Goal: Transaction & Acquisition: Purchase product/service

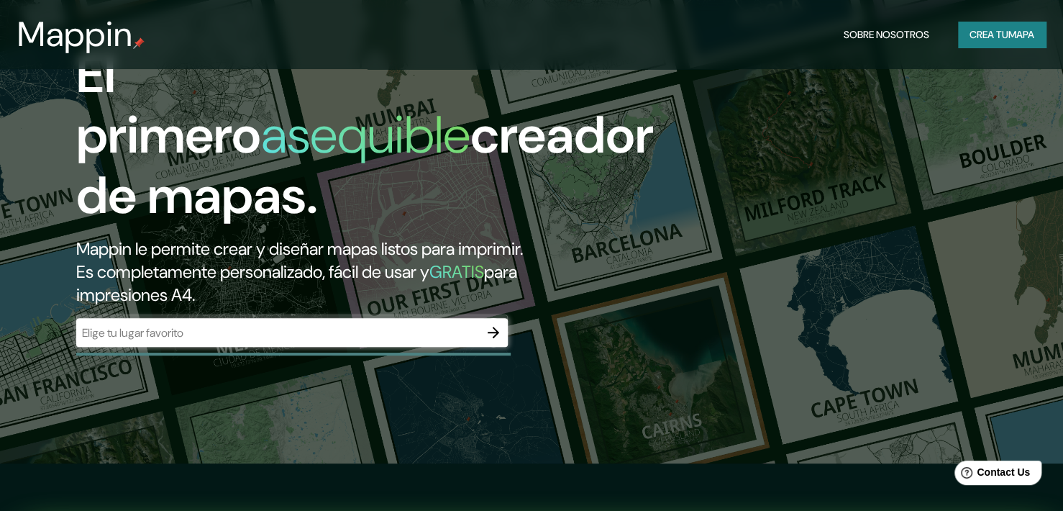
scroll to position [72, 0]
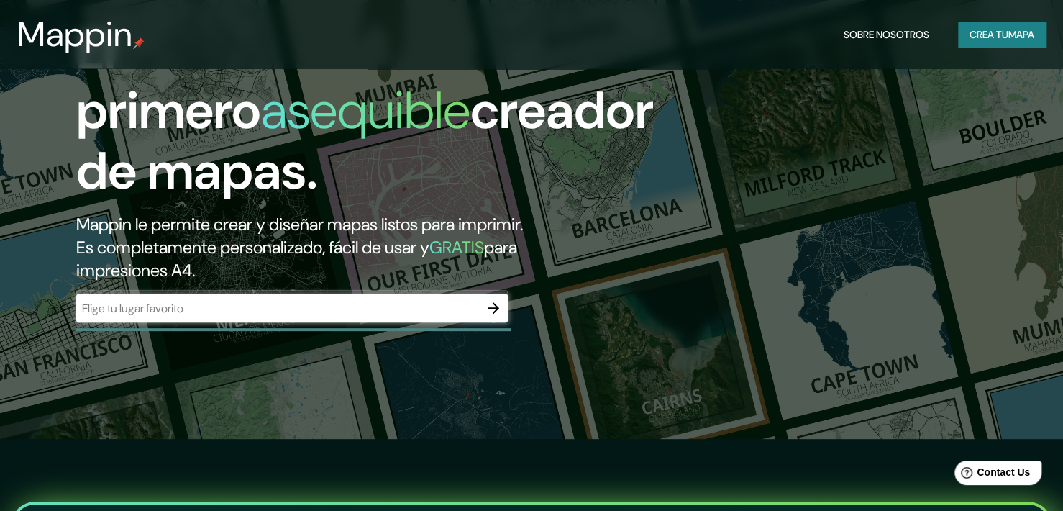
click at [173, 300] on input "text" at bounding box center [277, 308] width 403 height 17
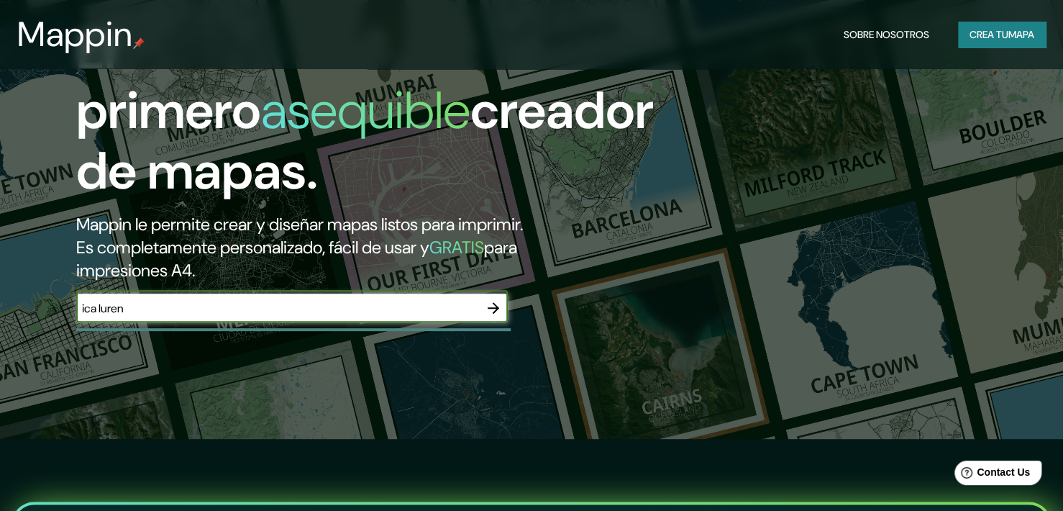
type input "ica luren"
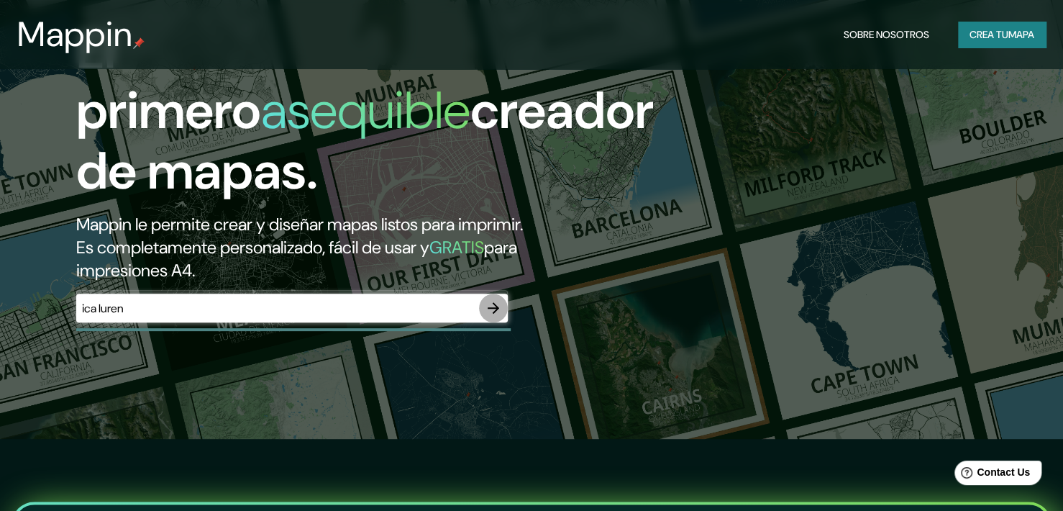
click at [495, 302] on icon "button" at bounding box center [494, 308] width 12 height 12
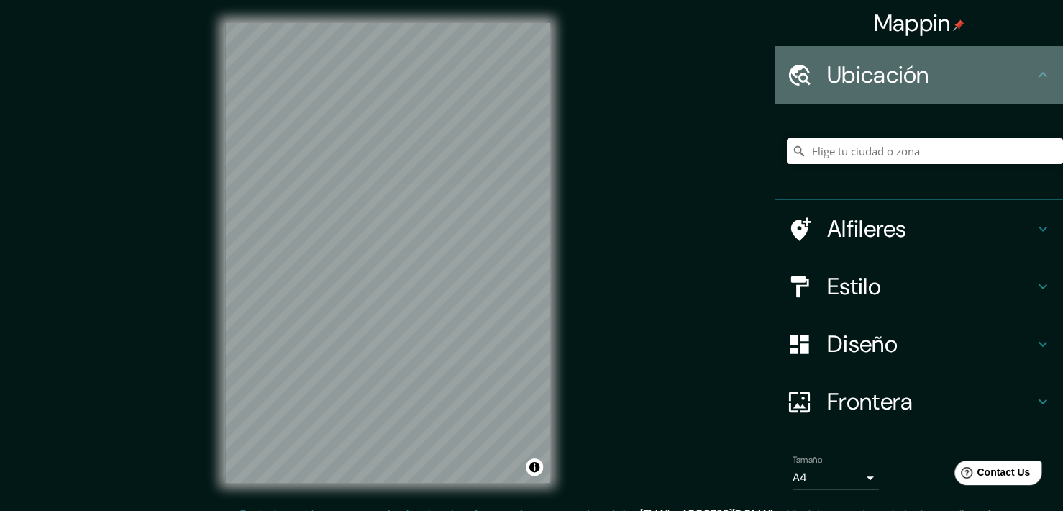
click at [955, 81] on h4 "Ubicación" at bounding box center [930, 74] width 207 height 29
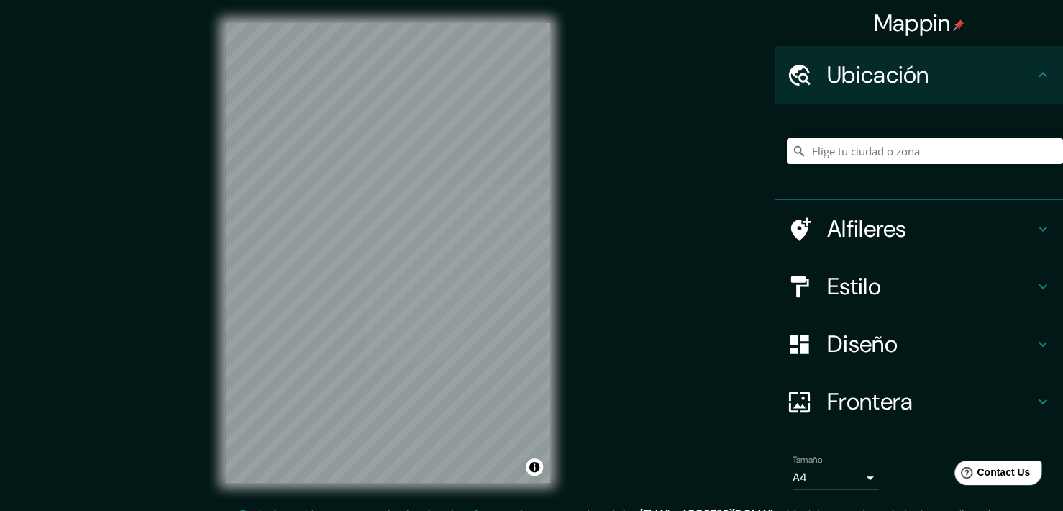
click at [1021, 83] on h4 "Ubicación" at bounding box center [930, 74] width 207 height 29
click at [847, 158] on input "Pick your city or area" at bounding box center [925, 151] width 276 height 26
click at [872, 156] on input "Pick your city or area" at bounding box center [925, 151] width 276 height 26
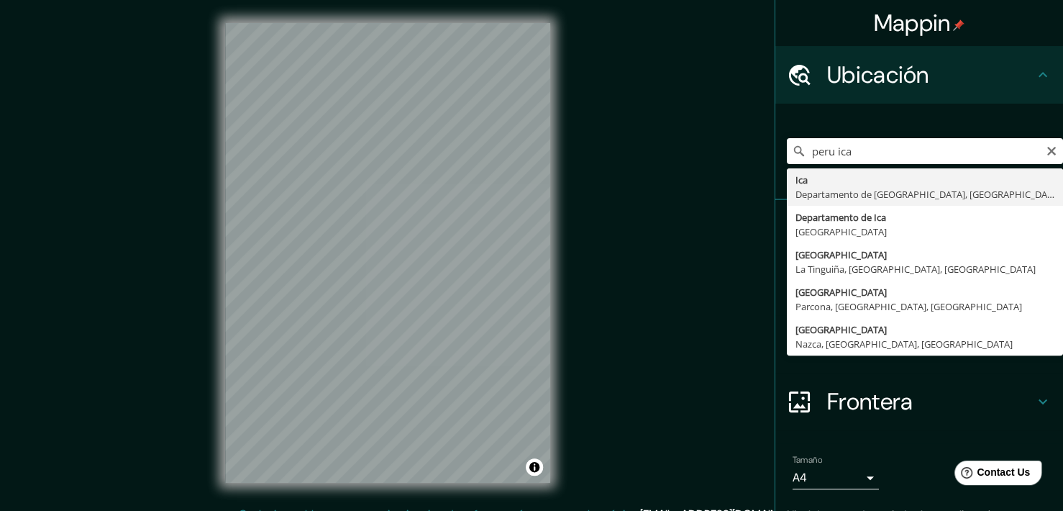
type input "Ica, [GEOGRAPHIC_DATA], [GEOGRAPHIC_DATA]"
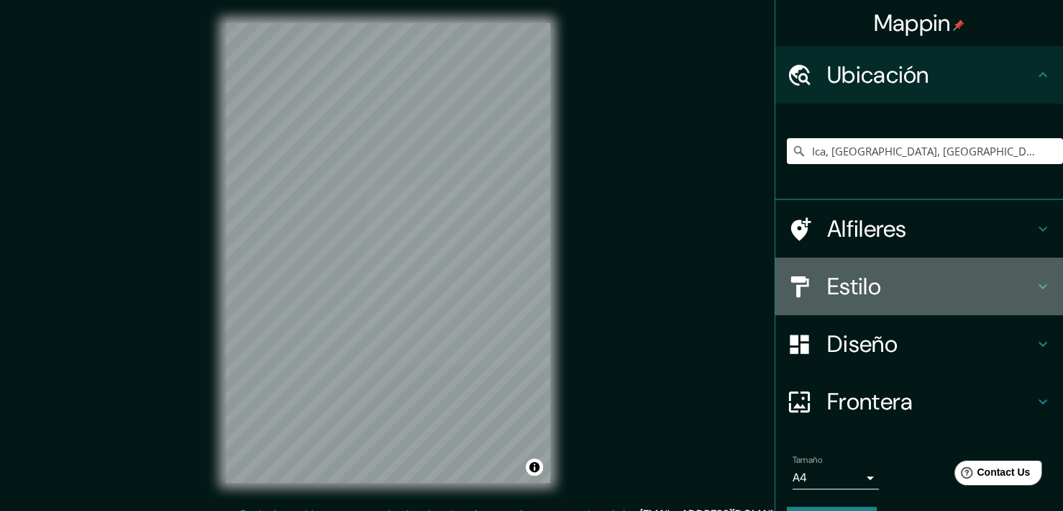
click at [840, 278] on h4 "Estilo" at bounding box center [930, 286] width 207 height 29
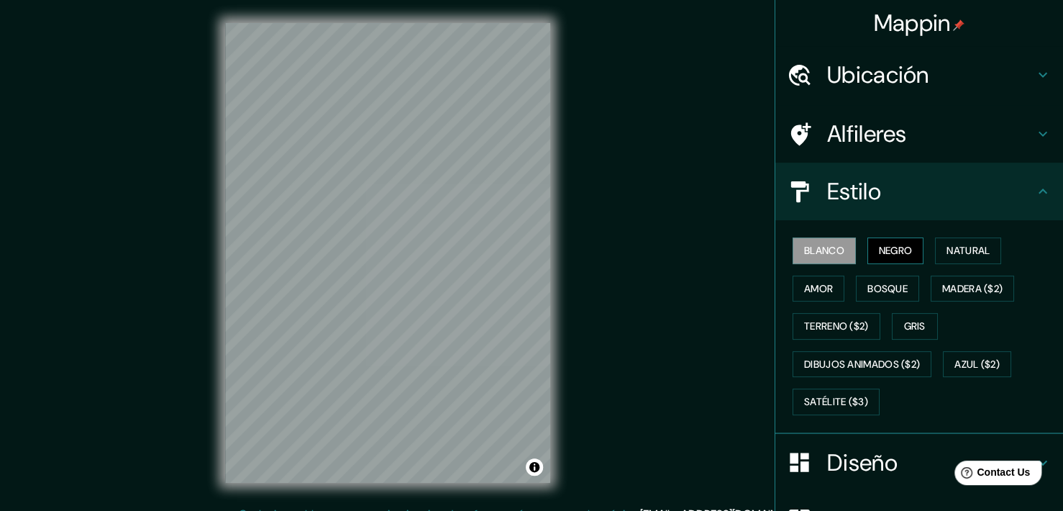
click at [867, 244] on button "Negro" at bounding box center [895, 250] width 57 height 27
click at [876, 245] on button "Negro" at bounding box center [895, 250] width 57 height 27
click at [938, 245] on button "Natural" at bounding box center [968, 250] width 66 height 27
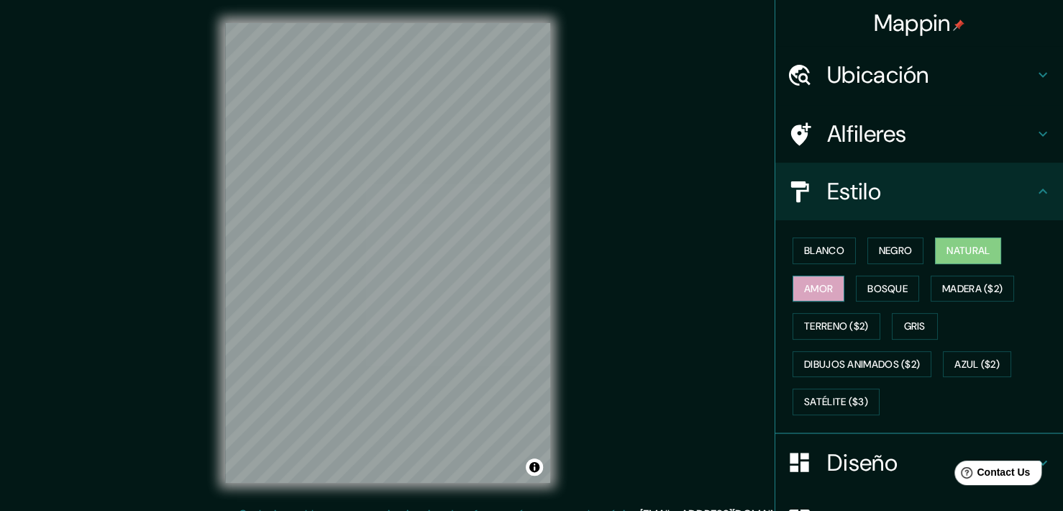
click at [805, 292] on button "Amor" at bounding box center [819, 288] width 52 height 27
click at [872, 288] on button "Bosque" at bounding box center [887, 288] width 63 height 27
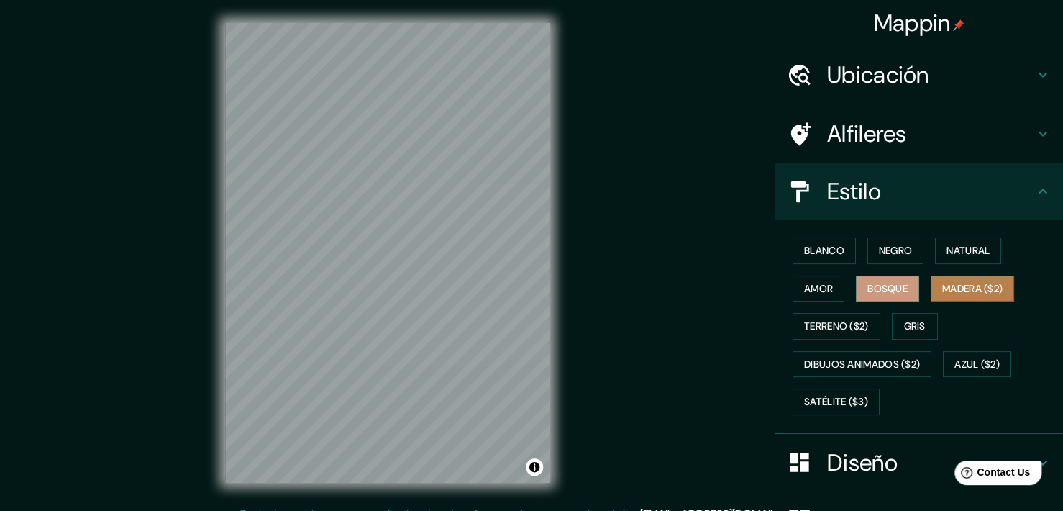
click at [960, 287] on button "Madera ($2)" at bounding box center [972, 288] width 83 height 27
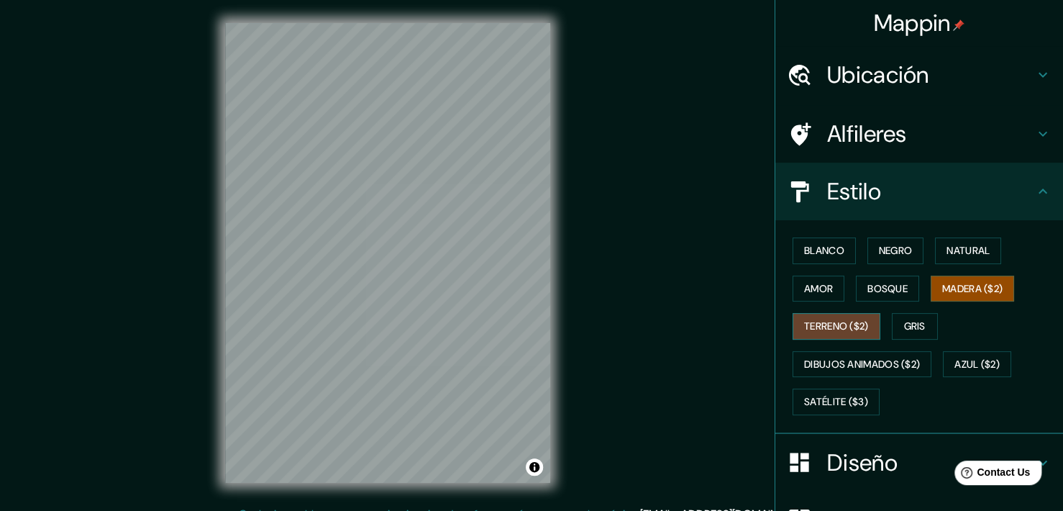
click at [814, 317] on button "Terreno ($2)" at bounding box center [837, 326] width 88 height 27
click at [903, 322] on button "Gris" at bounding box center [915, 326] width 46 height 27
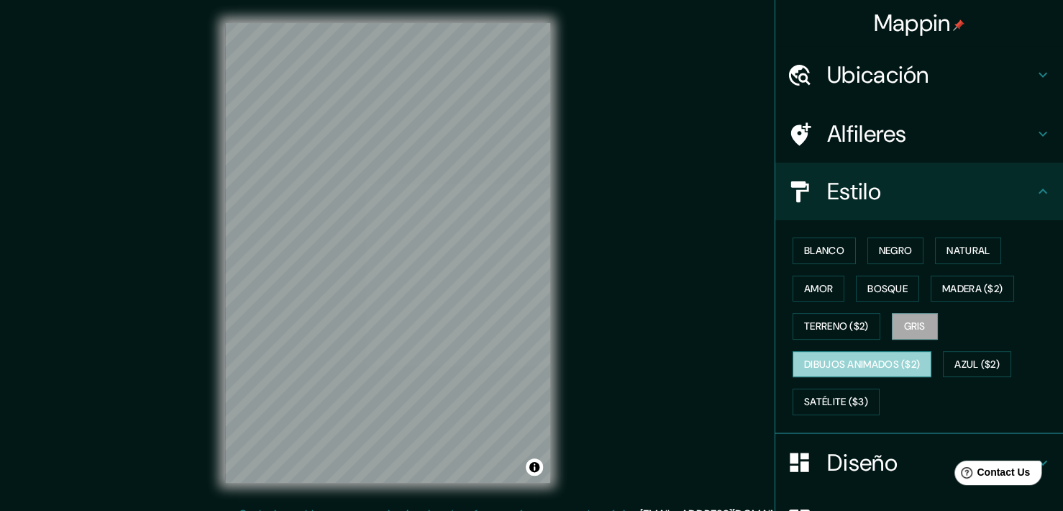
click at [840, 361] on button "Dibujos animados ($2)" at bounding box center [862, 364] width 139 height 27
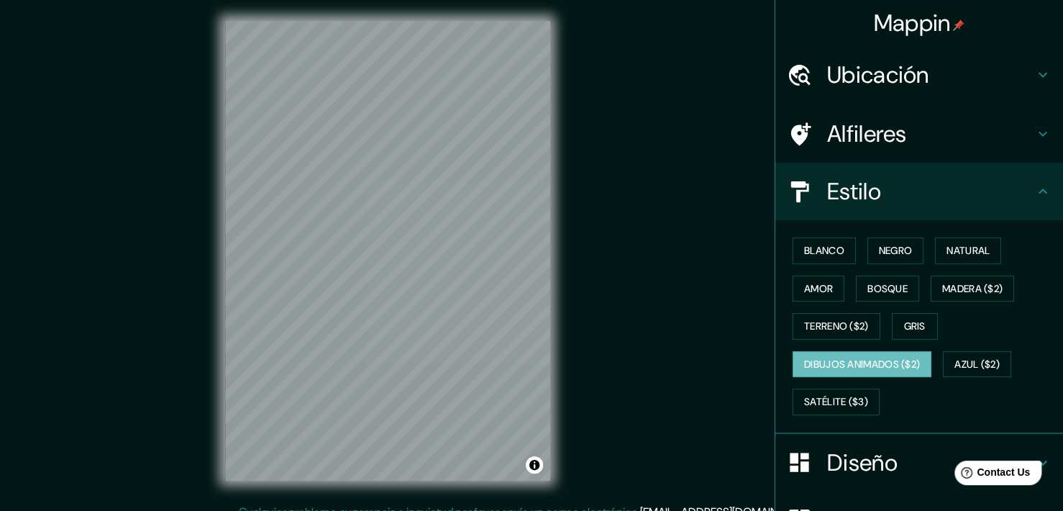
scroll to position [9, 0]
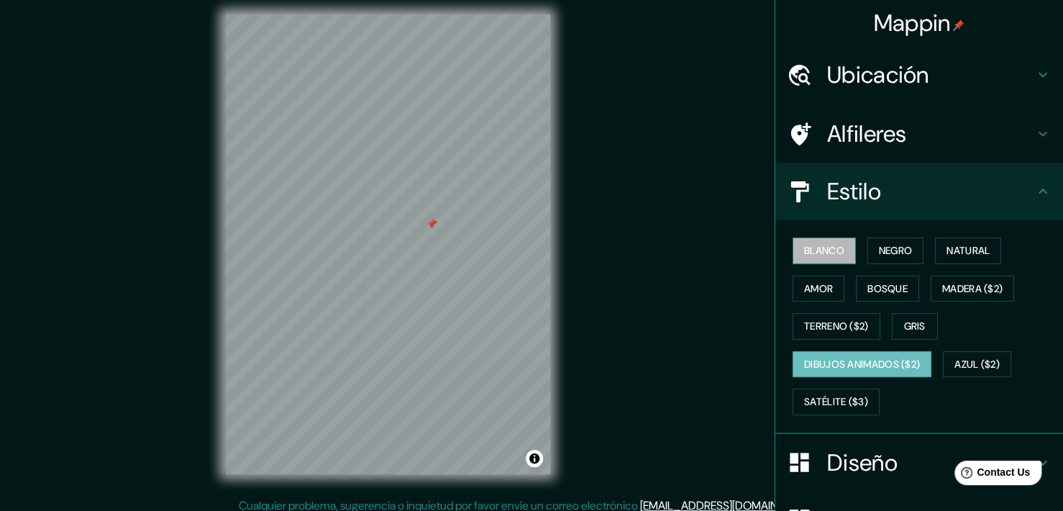
click at [811, 252] on button "Blanco" at bounding box center [824, 250] width 63 height 27
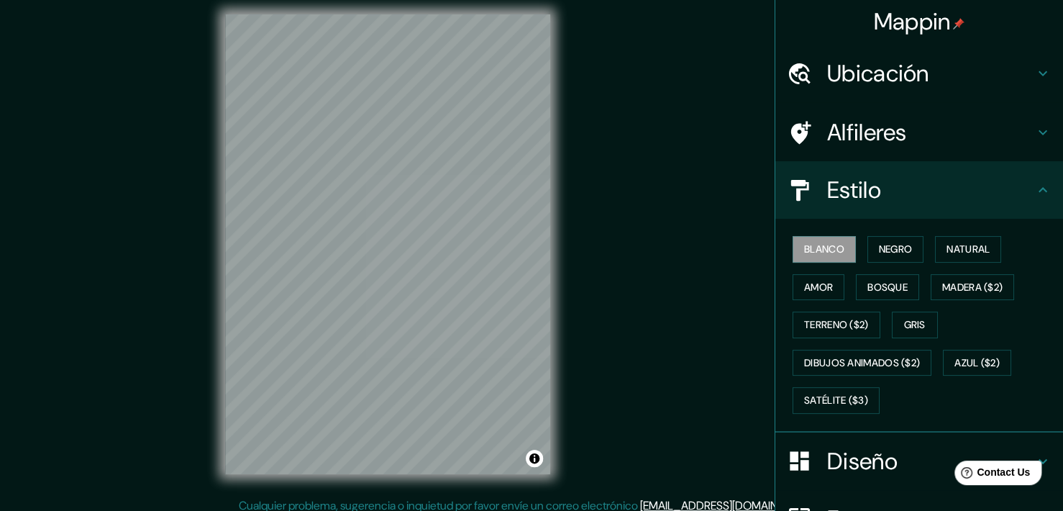
scroll to position [0, 0]
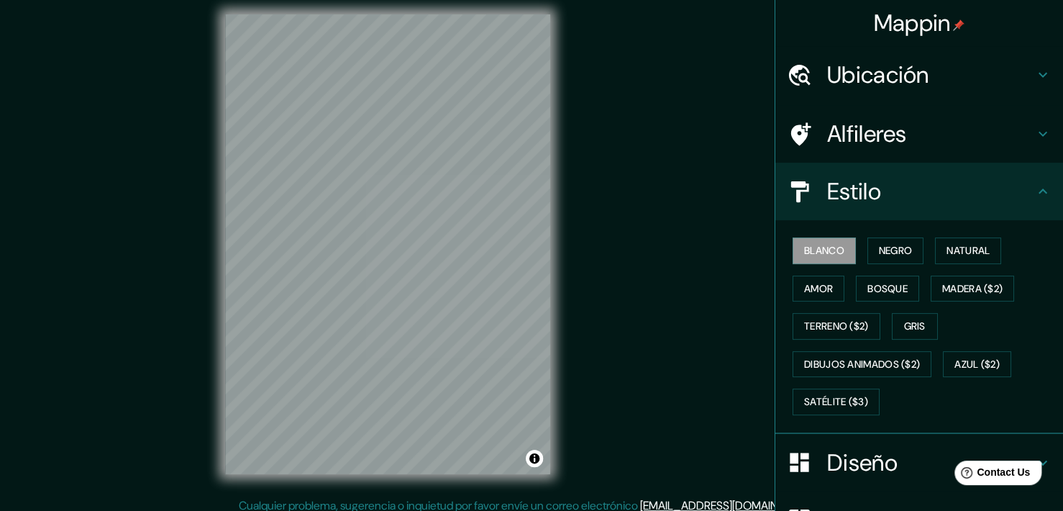
click at [886, 165] on div "Estilo" at bounding box center [919, 192] width 288 height 58
click at [880, 158] on div "Alfileres" at bounding box center [919, 134] width 288 height 58
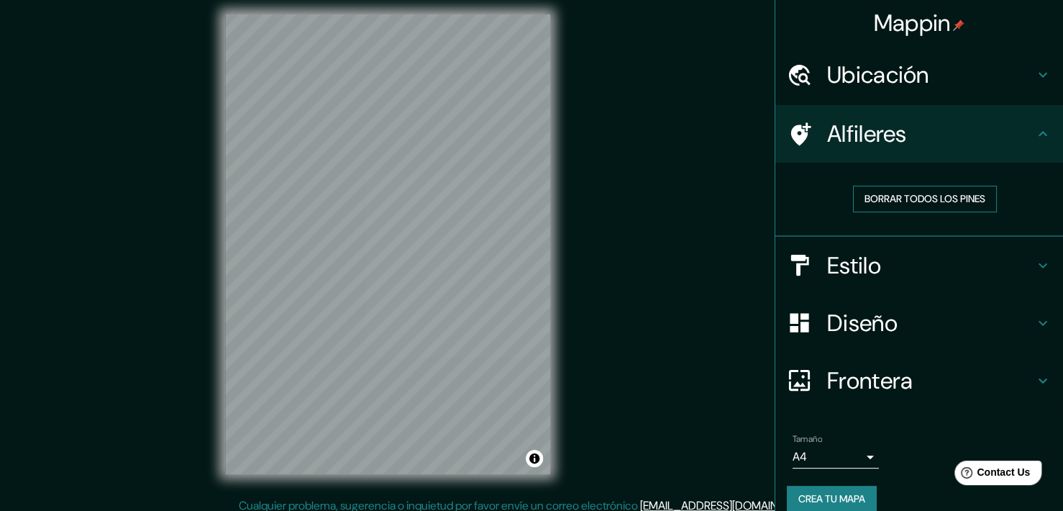
click at [907, 205] on button "Borrar todos los pines" at bounding box center [925, 199] width 144 height 27
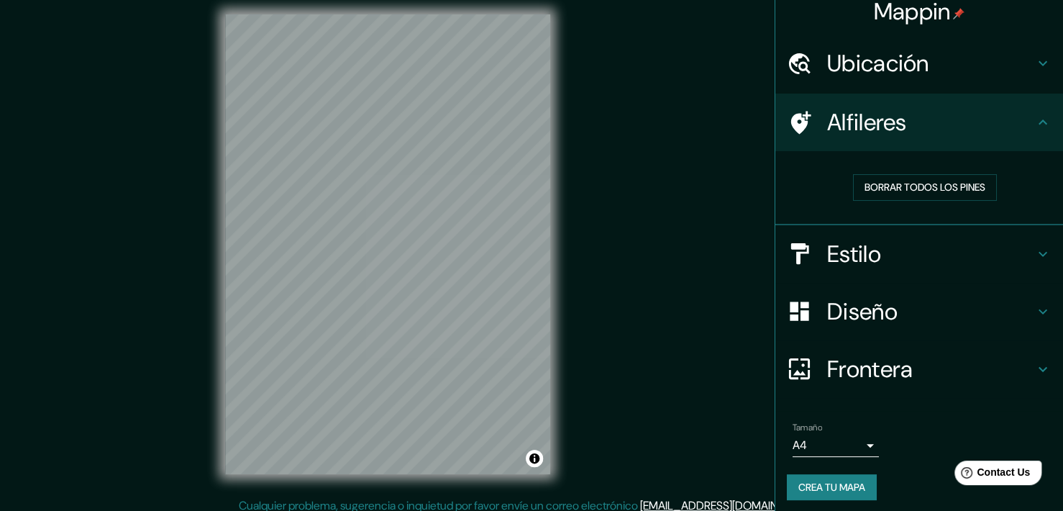
scroll to position [17, 0]
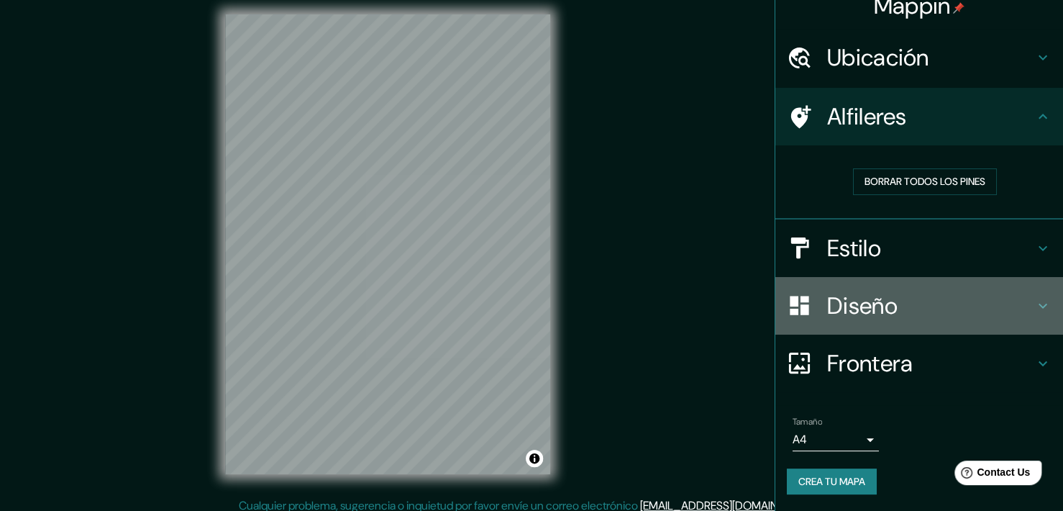
click at [927, 283] on div "Diseño" at bounding box center [919, 306] width 288 height 58
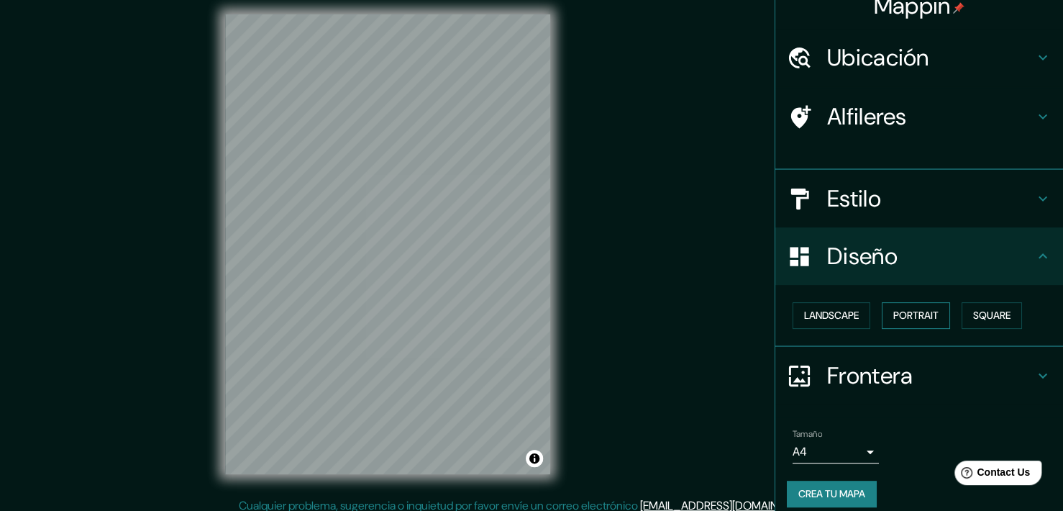
scroll to position [6, 0]
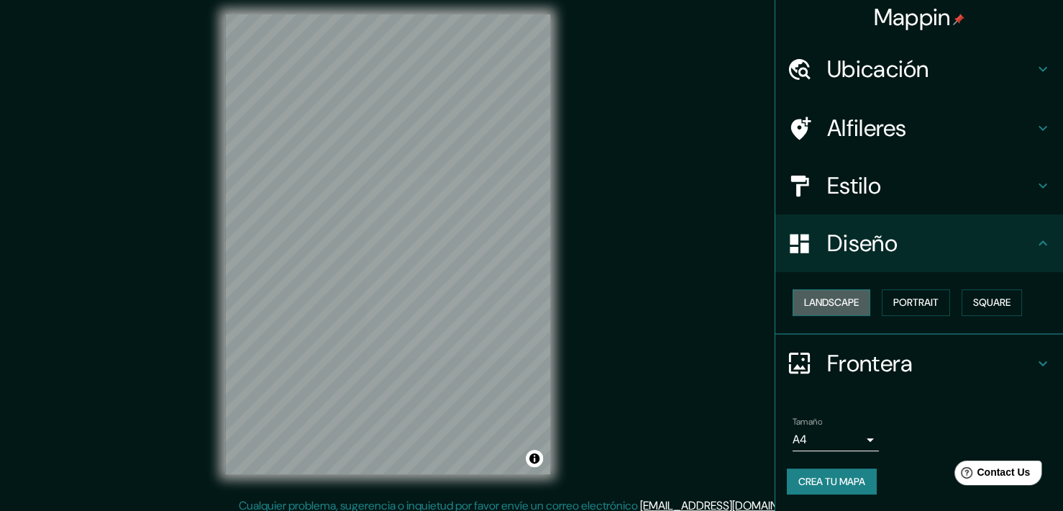
click at [829, 300] on button "Landscape" at bounding box center [832, 302] width 78 height 27
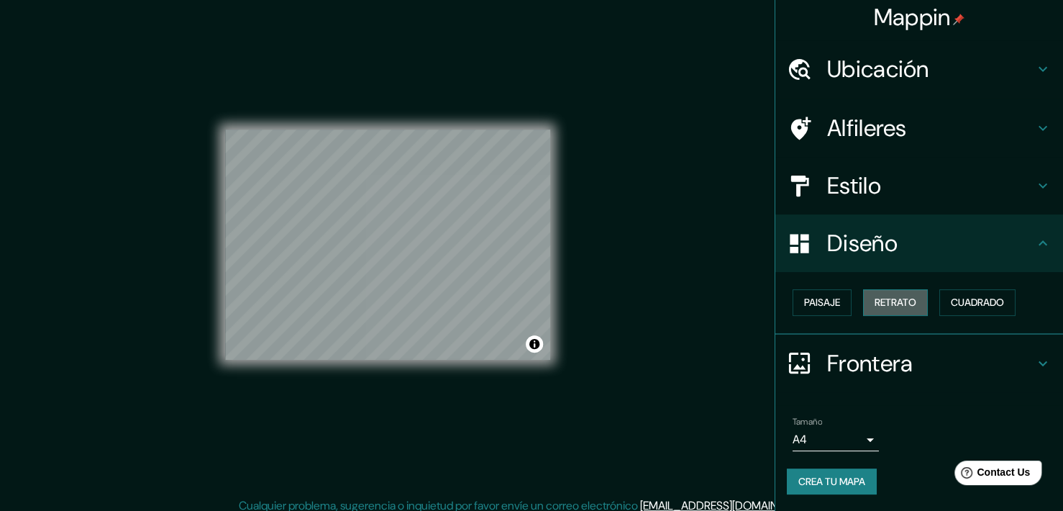
drag, startPoint x: 877, startPoint y: 302, endPoint x: 886, endPoint y: 302, distance: 9.4
click at [878, 302] on button "Retrato" at bounding box center [895, 302] width 65 height 27
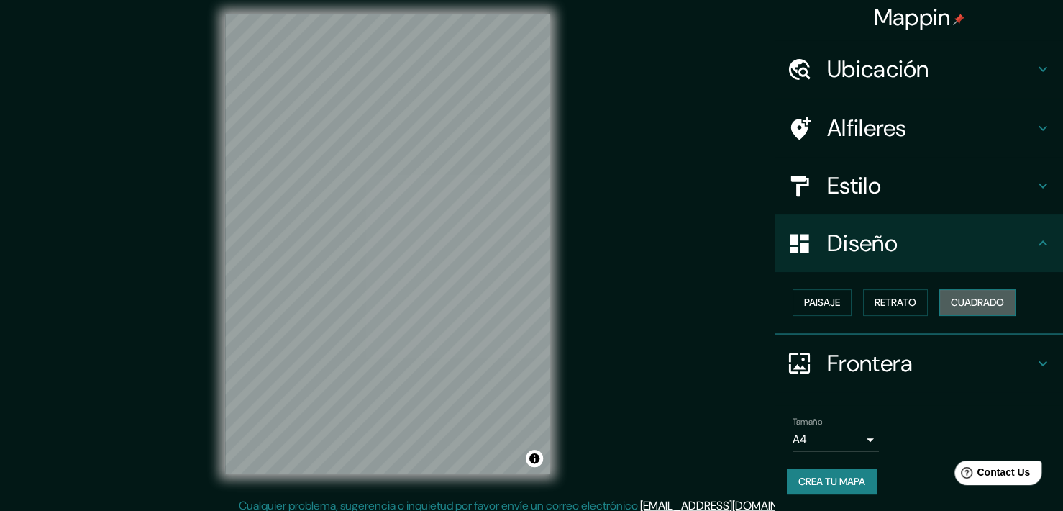
click at [939, 302] on button "Cuadrado" at bounding box center [977, 302] width 76 height 27
